Goal: Transaction & Acquisition: Purchase product/service

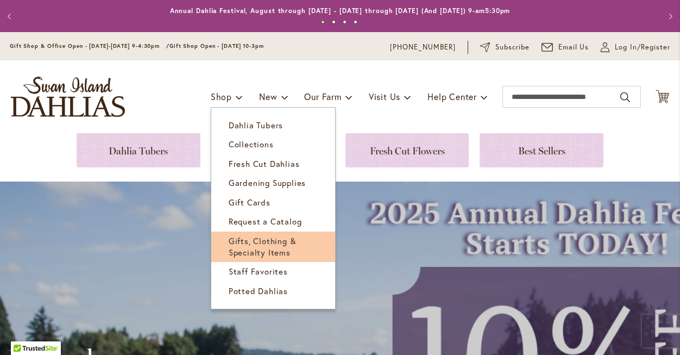
click at [247, 244] on link "Gifts, Clothing & Specialty Items" at bounding box center [273, 246] width 124 height 31
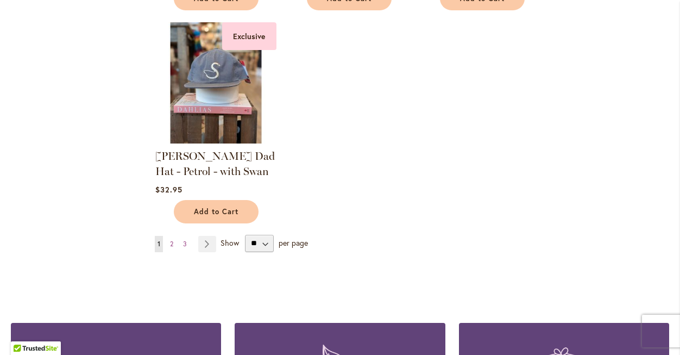
scroll to position [1327, 0]
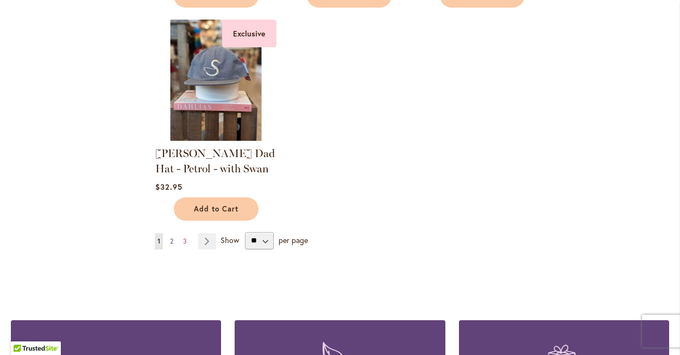
click at [171, 238] on span "2" at bounding box center [171, 241] width 3 height 8
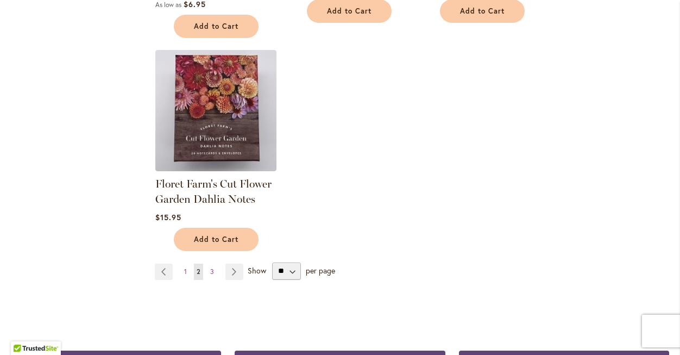
scroll to position [1251, 0]
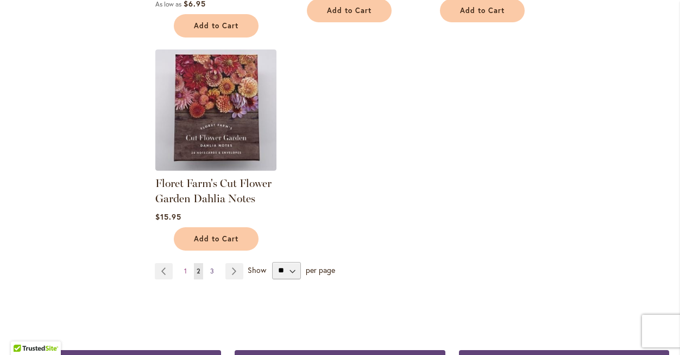
click at [212, 269] on span "3" at bounding box center [212, 271] width 4 height 8
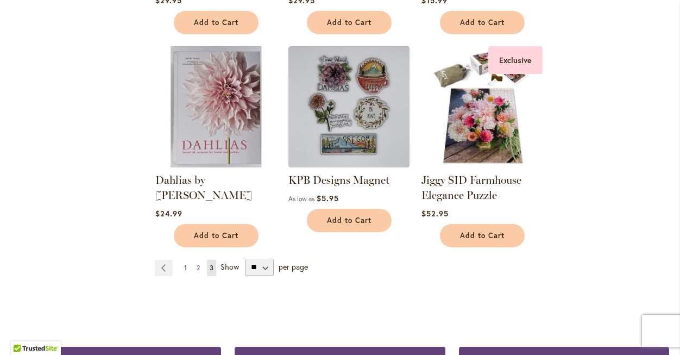
scroll to position [613, 0]
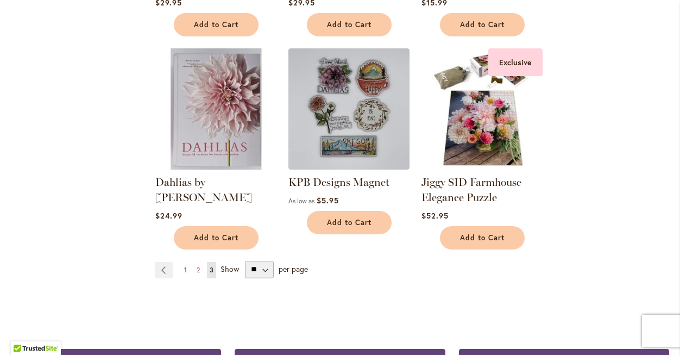
click at [187, 267] on link "Page 1" at bounding box center [185, 270] width 8 height 16
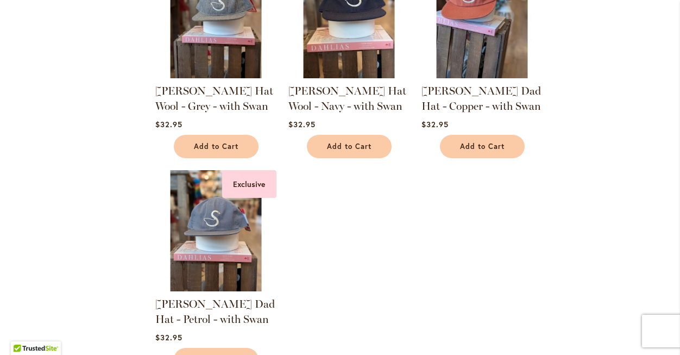
scroll to position [1182, 0]
